Goal: Use online tool/utility: Utilize a website feature to perform a specific function

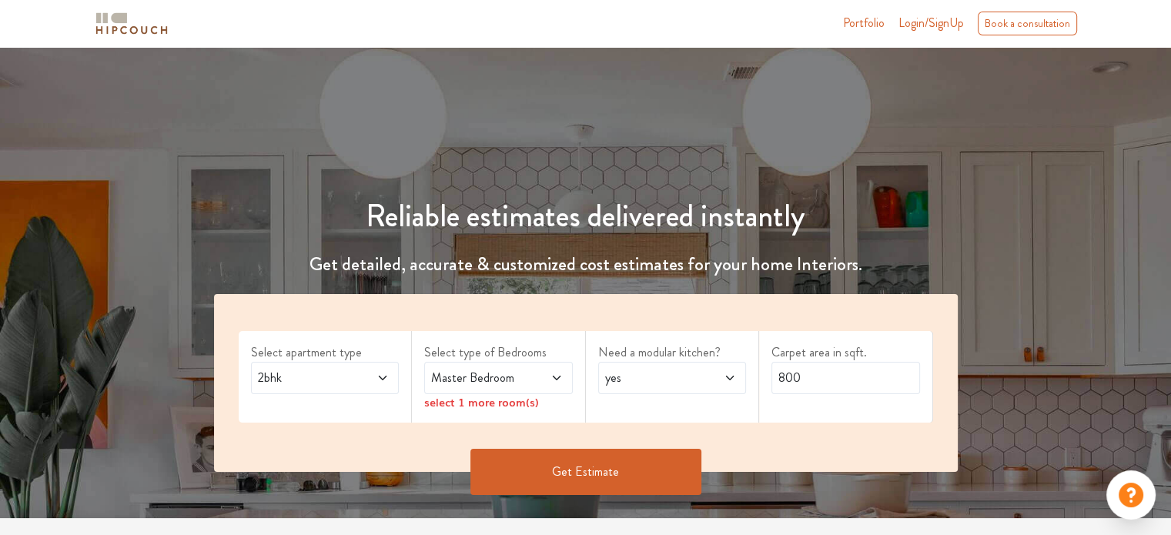
scroll to position [154, 0]
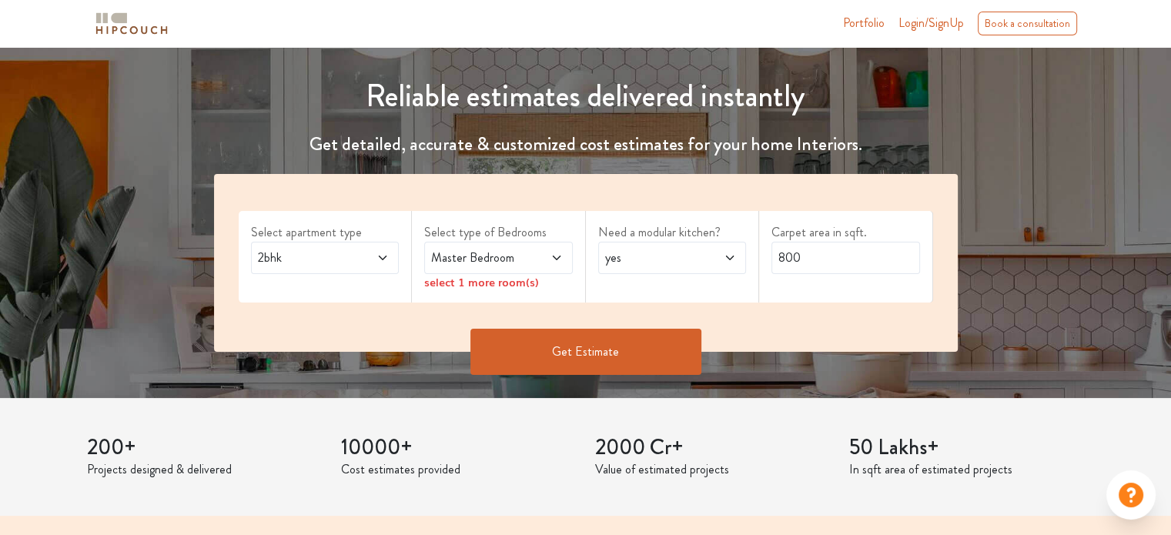
click at [348, 267] on span "2bhk" at bounding box center [305, 258] width 101 height 18
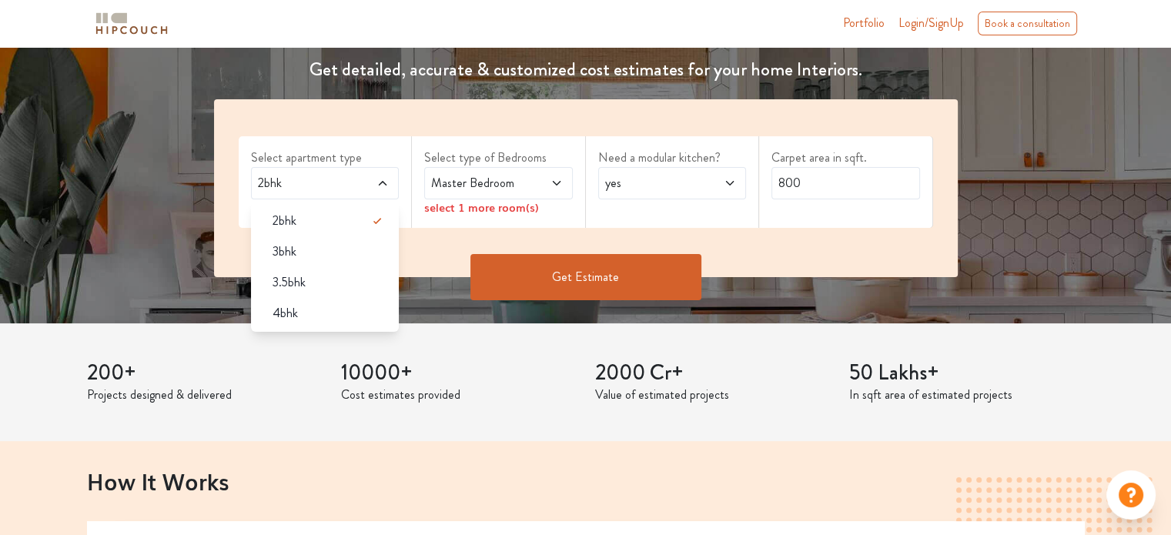
scroll to position [231, 0]
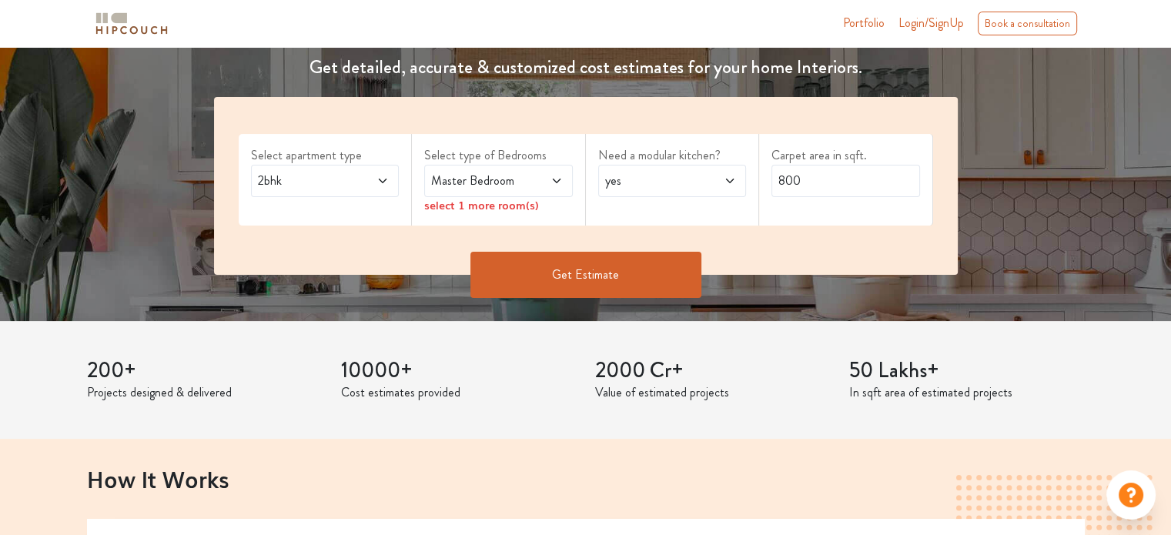
click at [346, 190] on span "2bhk" at bounding box center [305, 181] width 101 height 18
click at [502, 190] on span "Master Bedroom" at bounding box center [478, 181] width 101 height 18
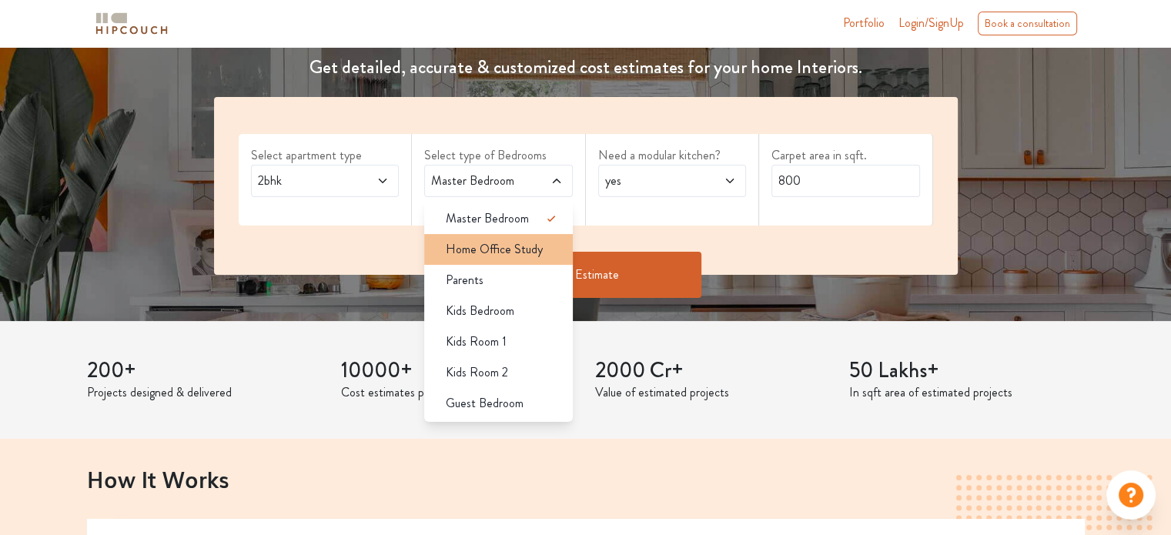
scroll to position [9, 0]
click at [529, 259] on span "Home Office Study" at bounding box center [494, 249] width 97 height 18
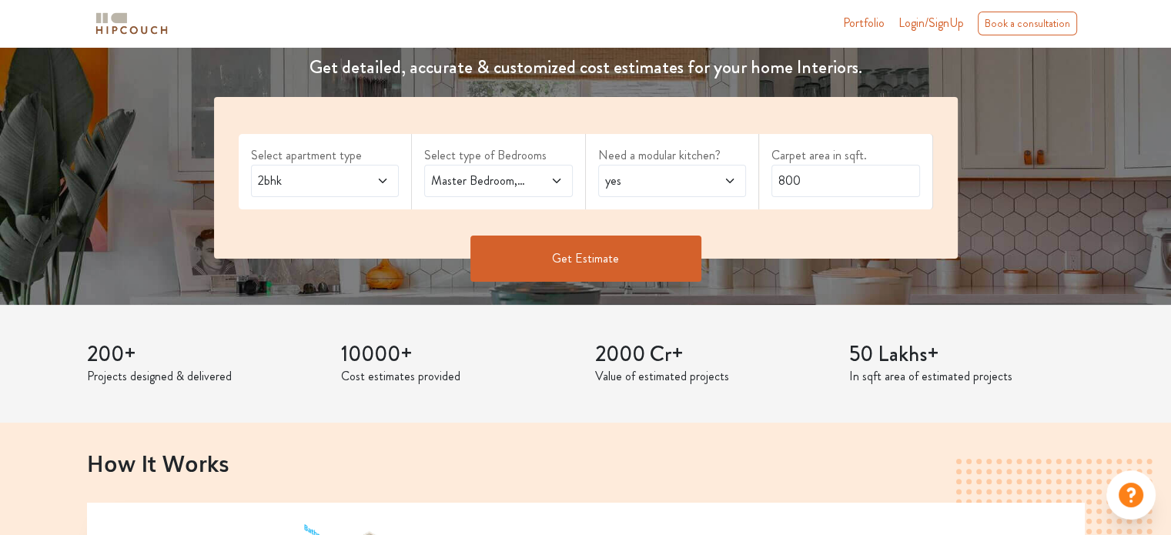
click at [537, 190] on span at bounding box center [546, 181] width 34 height 18
click at [529, 190] on span at bounding box center [546, 181] width 34 height 18
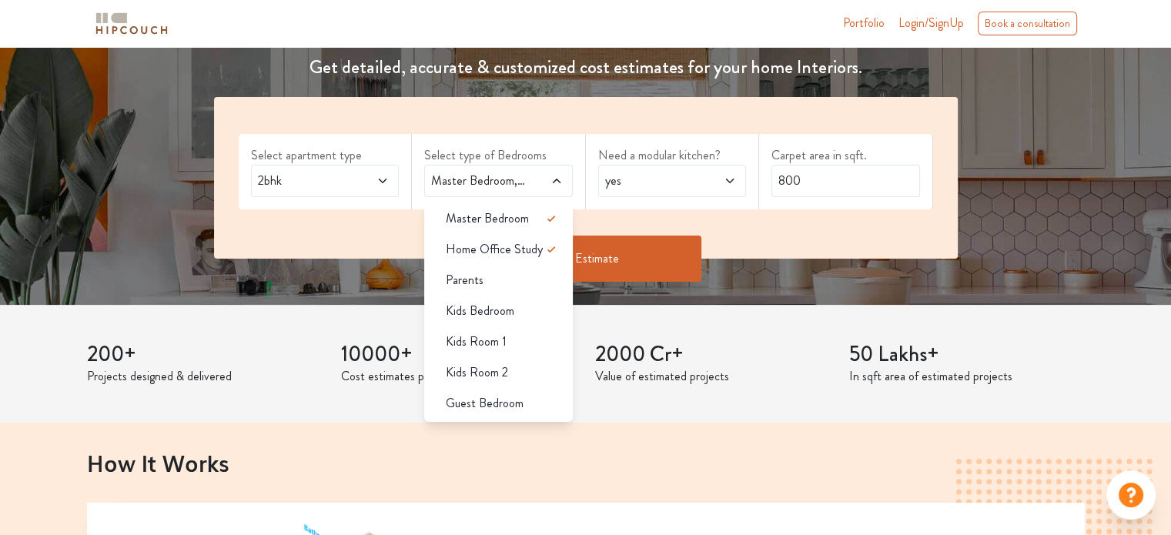
click at [856, 79] on h4 "Get detailed, accurate & customized cost estimates for your home Interiors." at bounding box center [586, 67] width 762 height 22
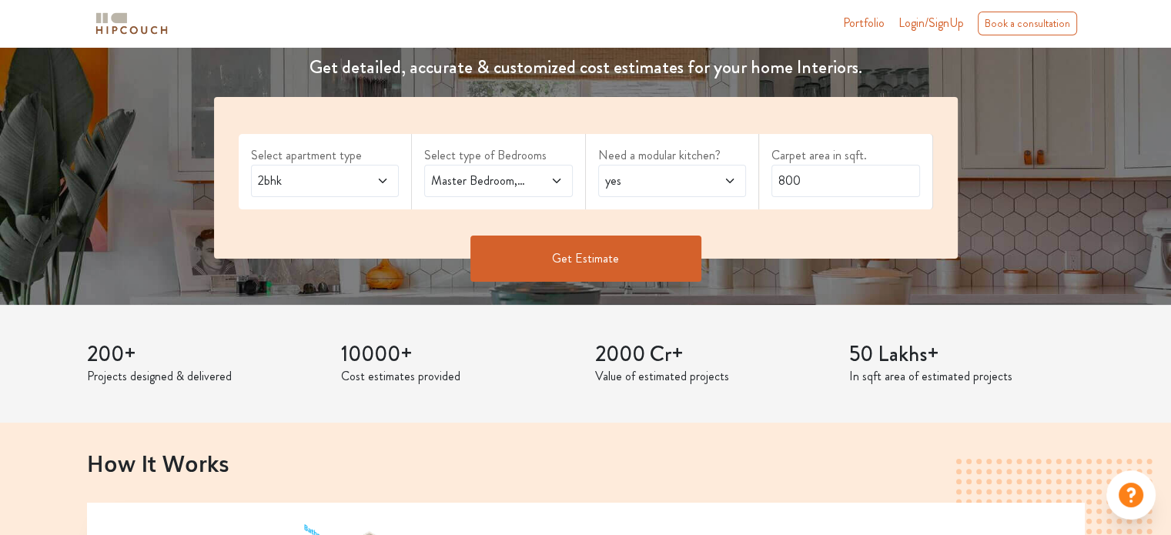
scroll to position [231, 0]
click at [514, 190] on span "Master Bedroom,Home Office Study" at bounding box center [478, 181] width 101 height 18
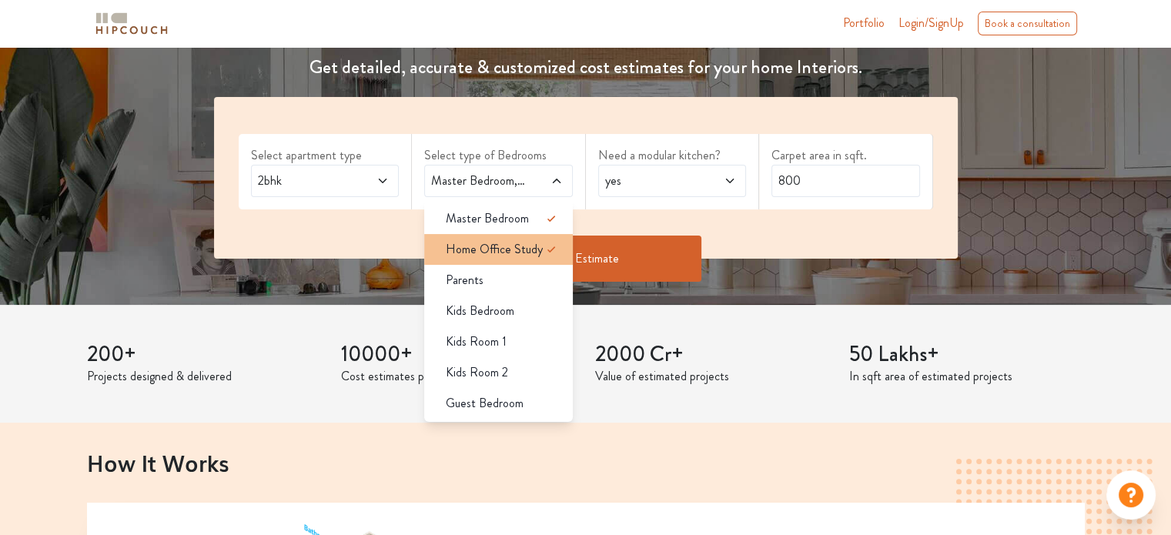
click at [513, 259] on span "Home Office Study" at bounding box center [494, 249] width 97 height 18
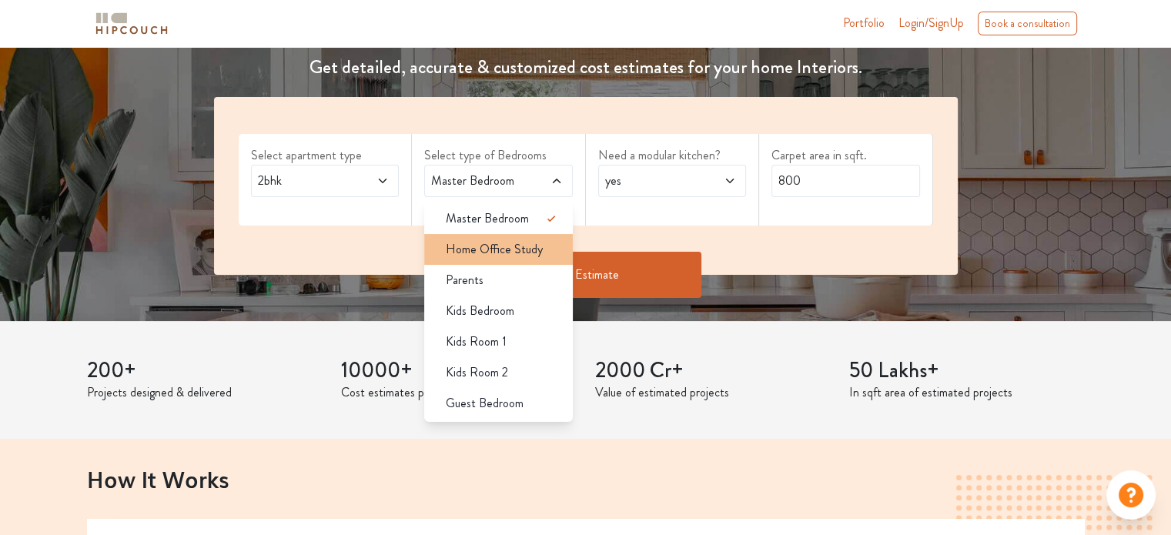
click at [509, 259] on span "Home Office Study" at bounding box center [494, 249] width 97 height 18
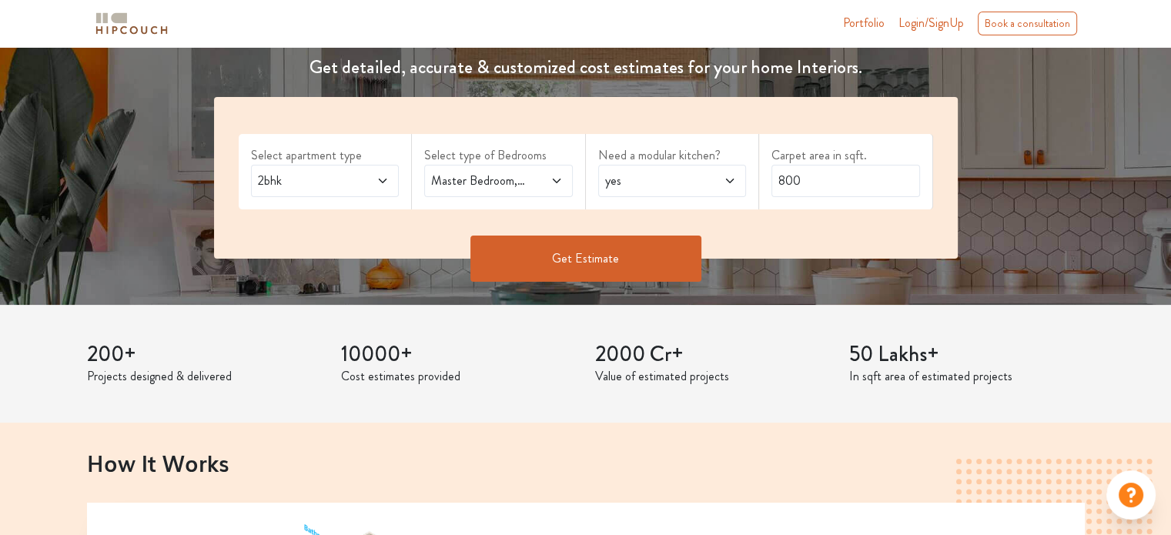
click at [646, 197] on div "yes" at bounding box center [672, 181] width 149 height 32
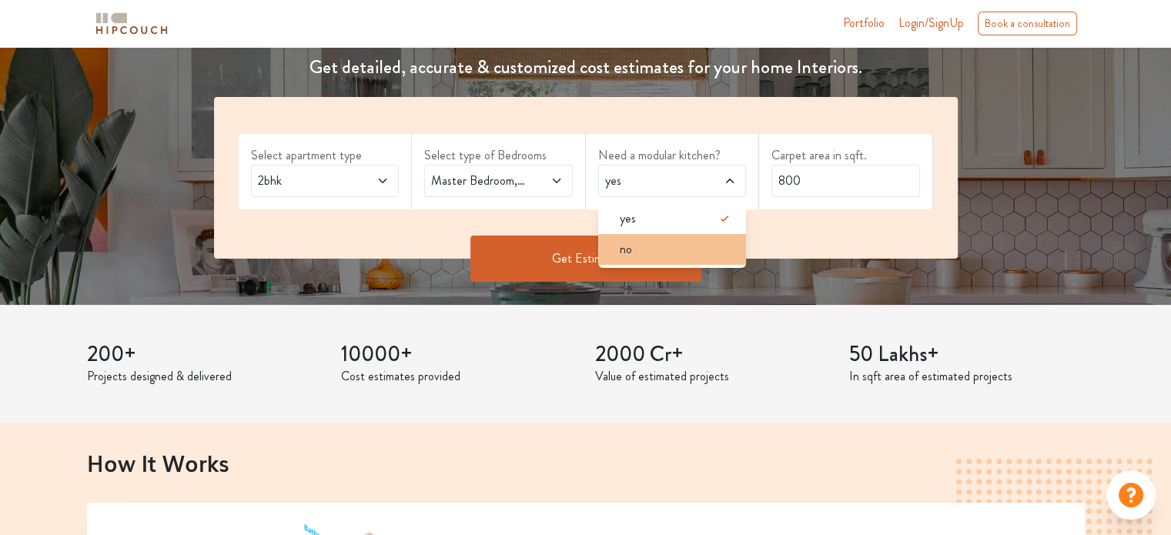
click at [665, 259] on div "no" at bounding box center [676, 249] width 139 height 18
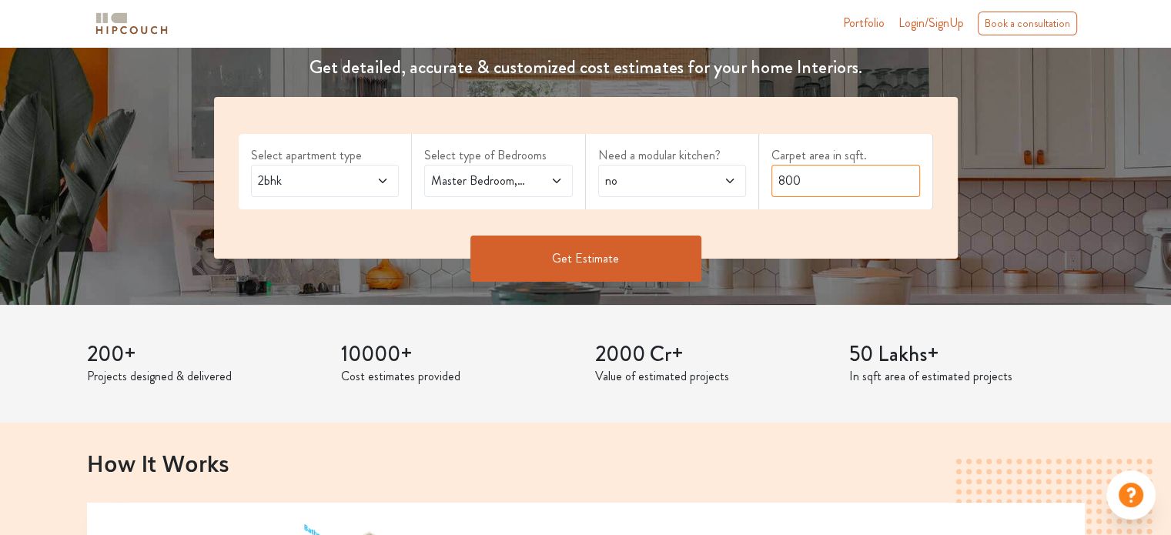
click at [830, 197] on input "800" at bounding box center [845, 181] width 149 height 32
